Goal: Navigation & Orientation: Find specific page/section

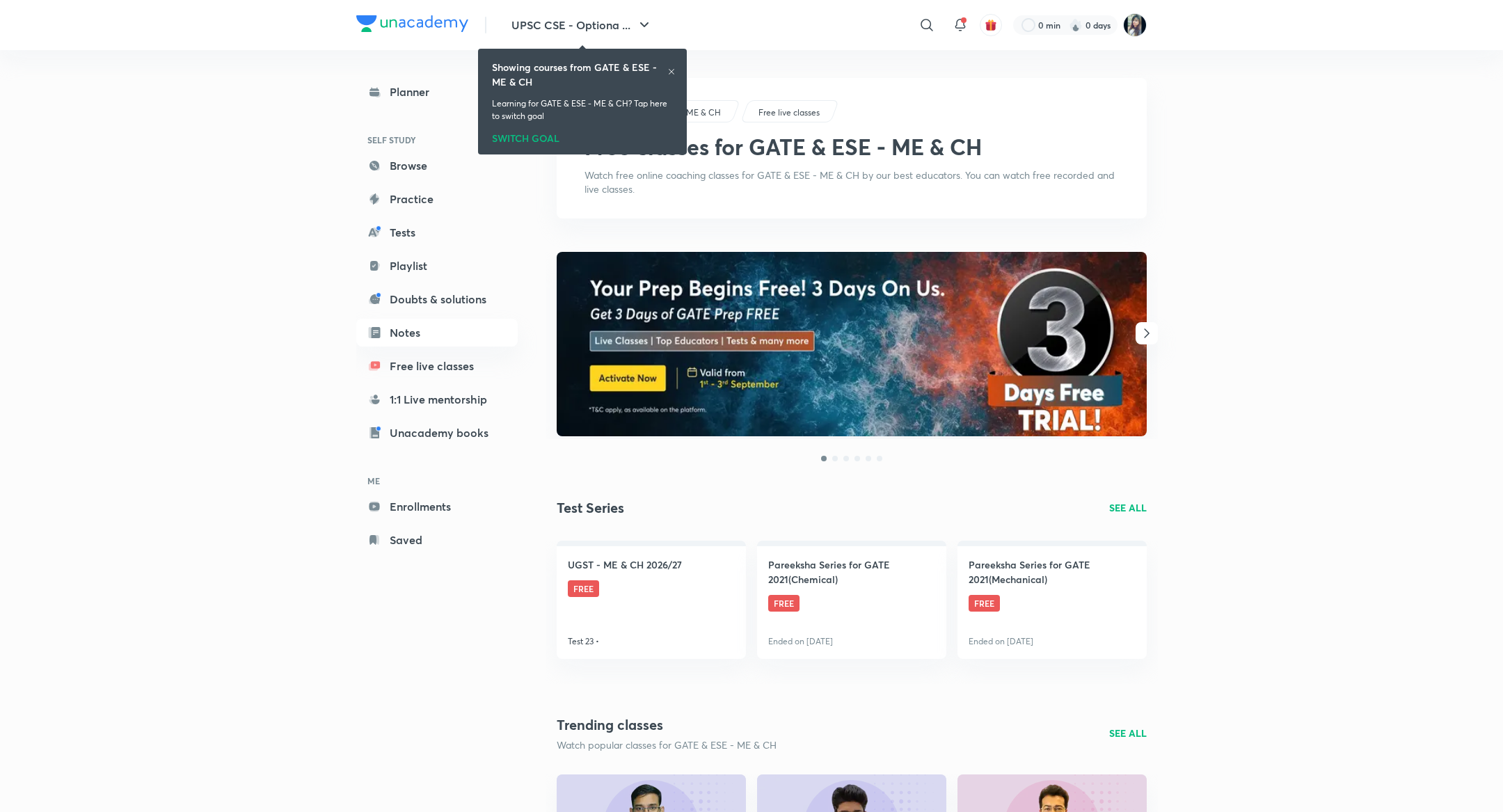
click at [540, 138] on div "SWITCH GOAL" at bounding box center [583, 136] width 181 height 15
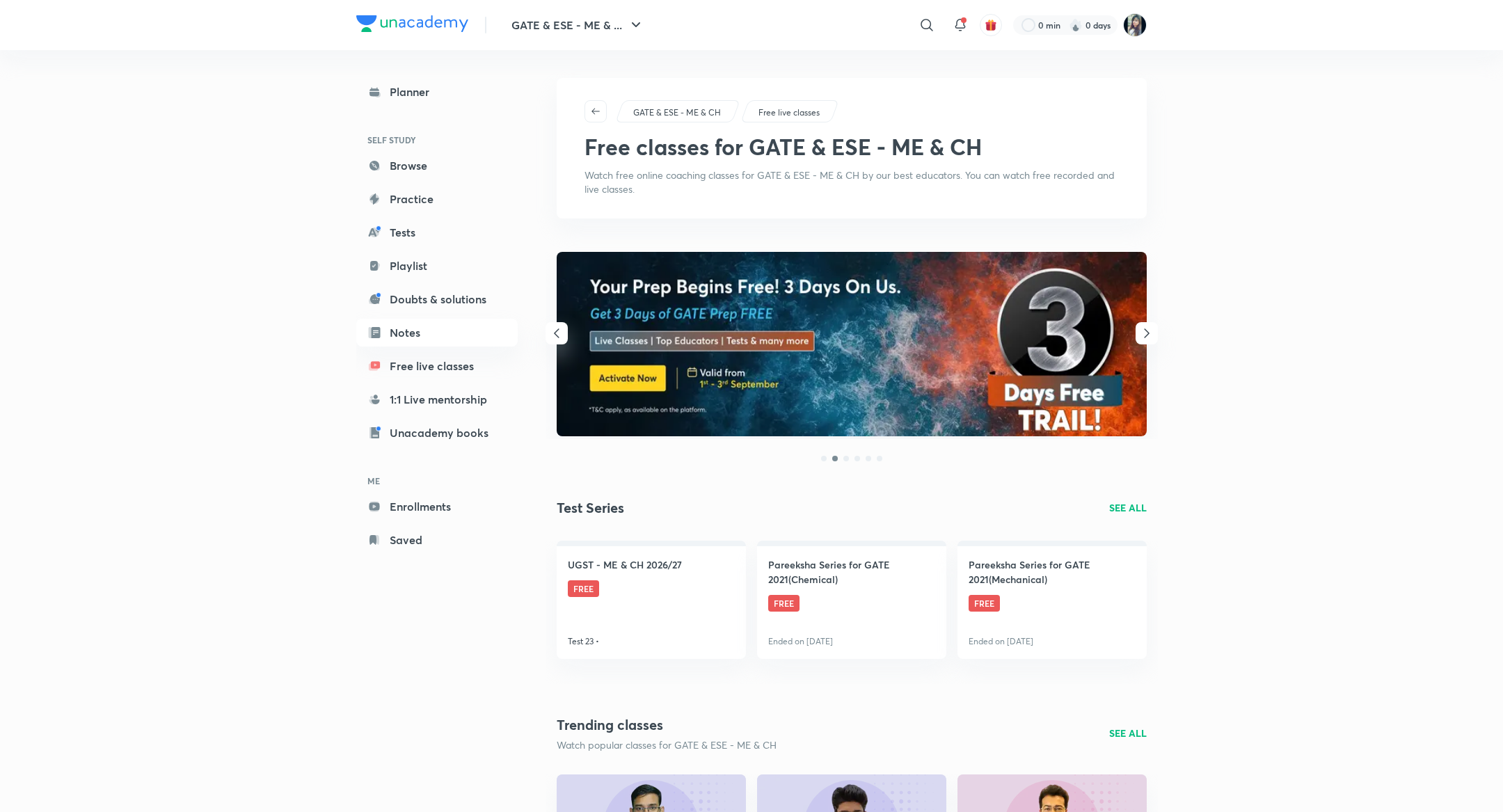
click at [568, 328] on img at bounding box center [851, 343] width 590 height 184
click at [555, 332] on icon "button" at bounding box center [557, 332] width 6 height 9
click at [1146, 336] on icon "button" at bounding box center [1146, 332] width 5 height 9
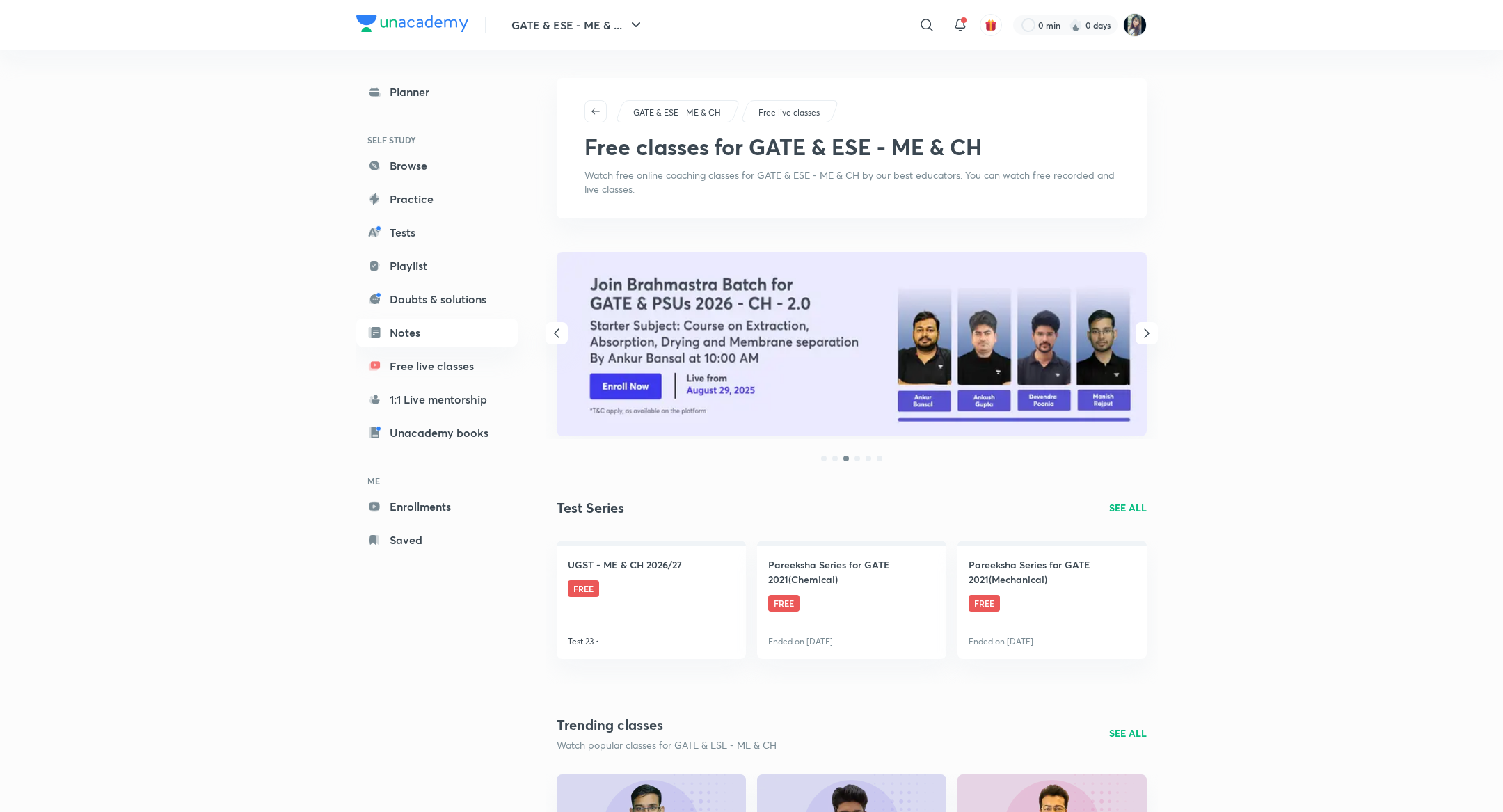
click at [559, 332] on icon "button" at bounding box center [556, 333] width 17 height 17
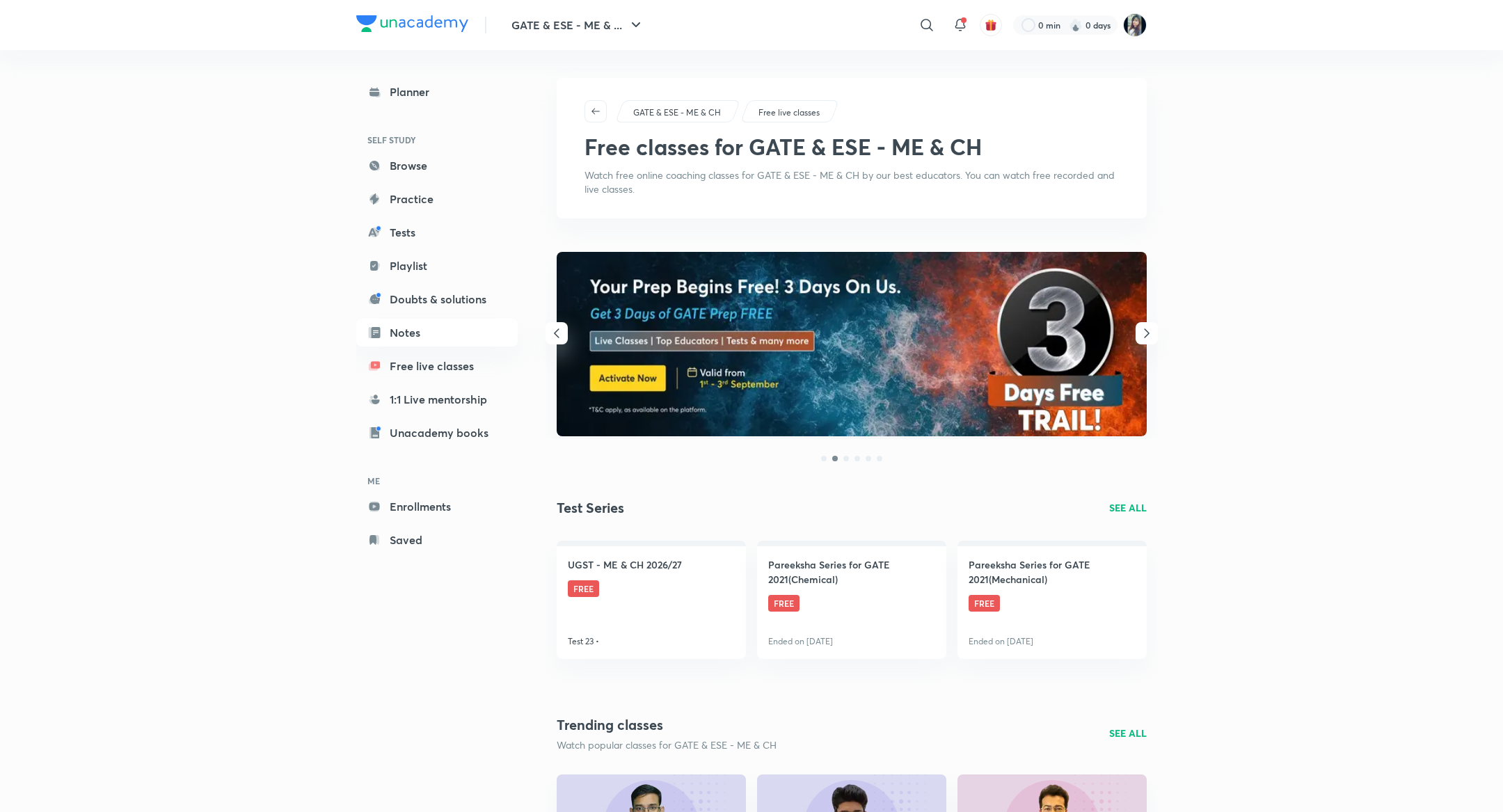
click at [559, 332] on icon "button" at bounding box center [556, 333] width 17 height 17
click at [1151, 329] on icon "button" at bounding box center [1146, 333] width 17 height 17
click at [559, 333] on icon "button" at bounding box center [556, 333] width 17 height 17
